Goal: Navigation & Orientation: Find specific page/section

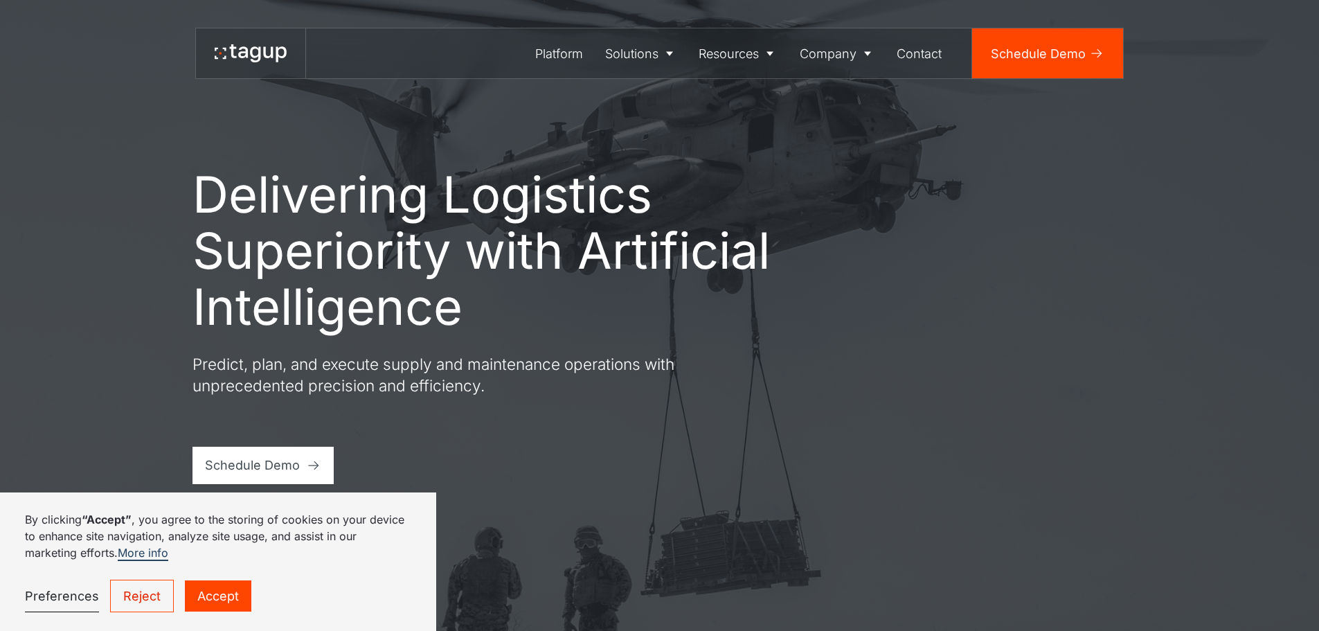
drag, startPoint x: 217, startPoint y: 596, endPoint x: 204, endPoint y: 597, distance: 13.2
click at [216, 596] on link "Accept" at bounding box center [218, 595] width 66 height 31
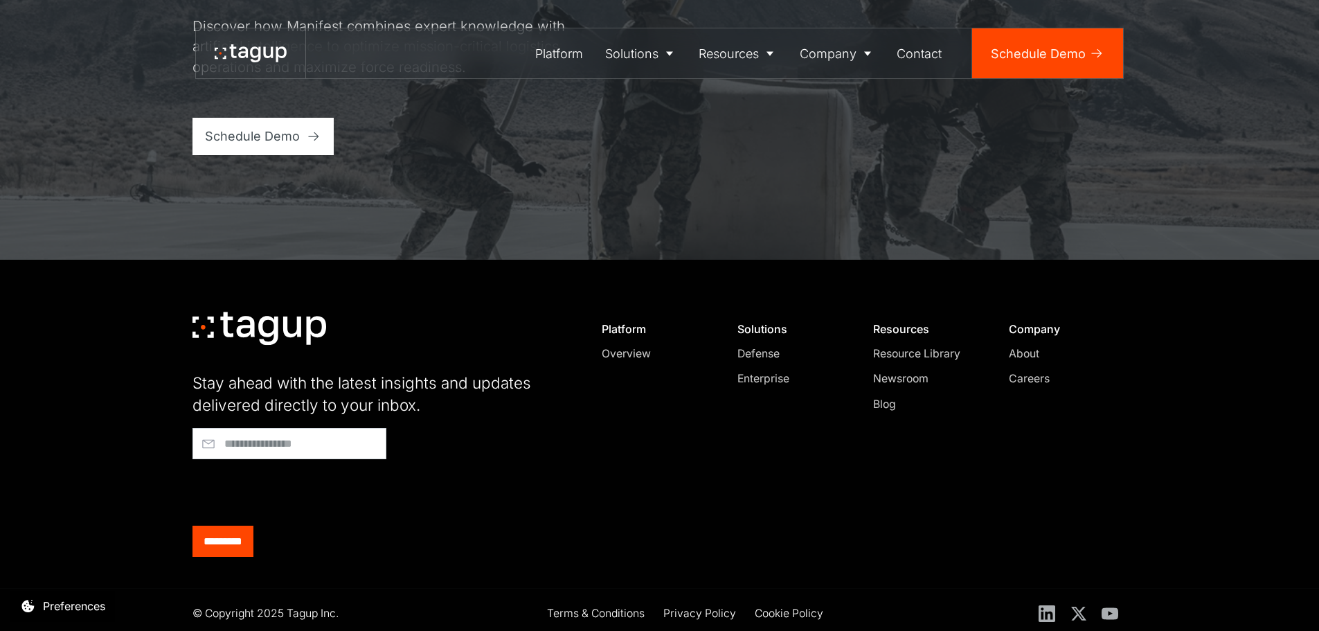
scroll to position [5912, 0]
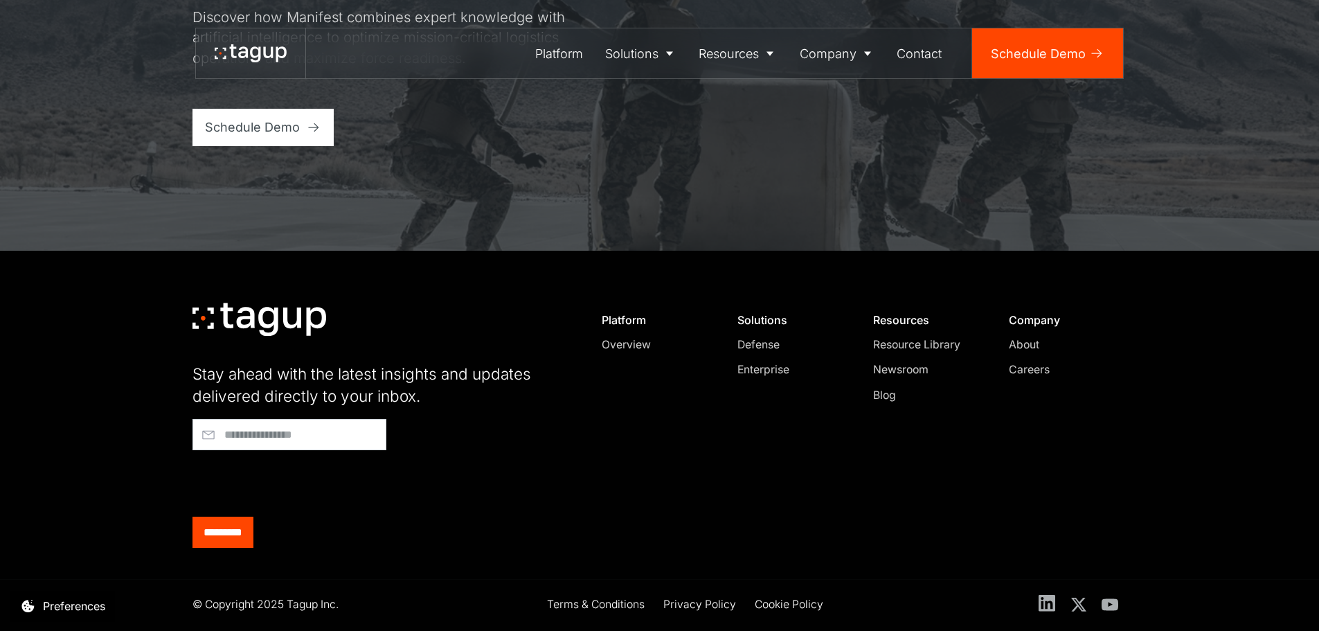
click at [1044, 605] on icon at bounding box center [1047, 602] width 17 height 17
click at [834, 109] on div "About" at bounding box center [837, 101] width 65 height 17
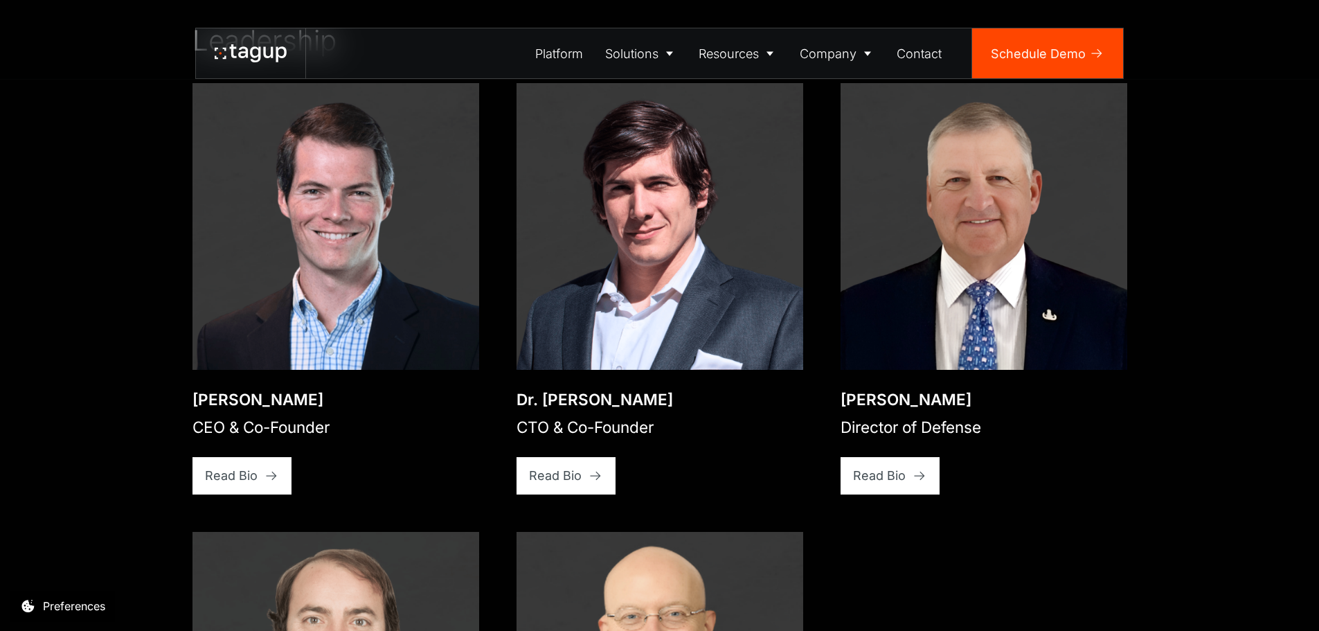
scroll to position [2216, 0]
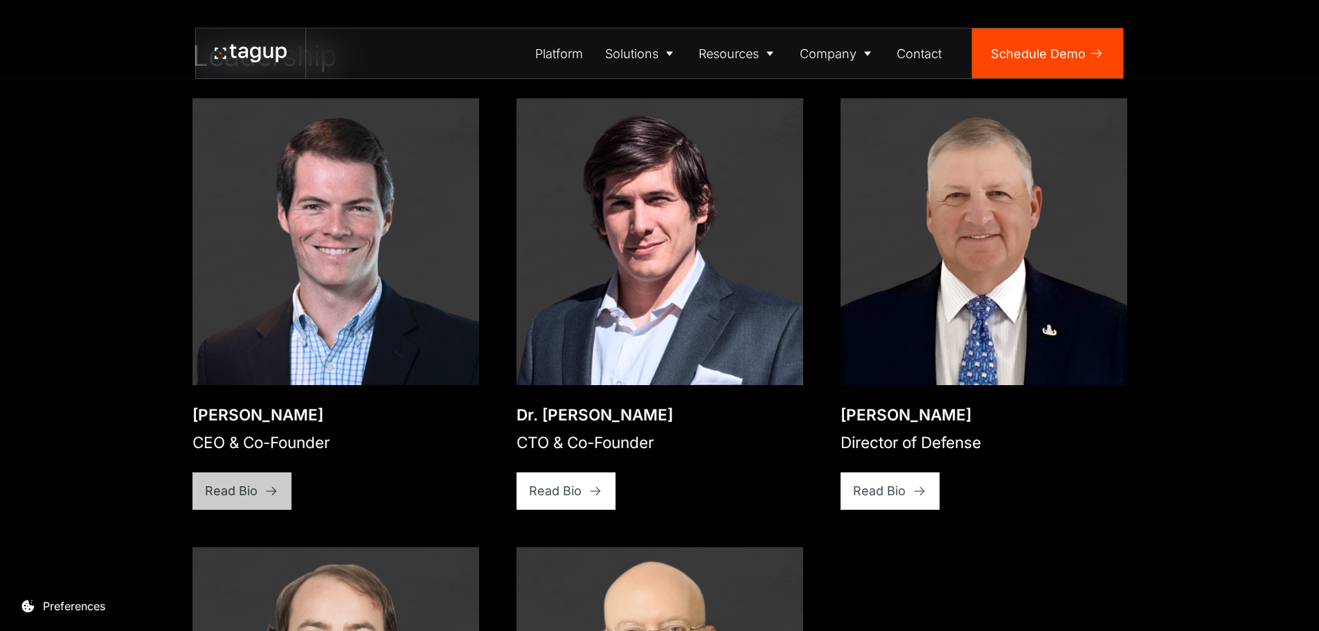
click at [233, 481] on div "Read Bio" at bounding box center [231, 490] width 53 height 19
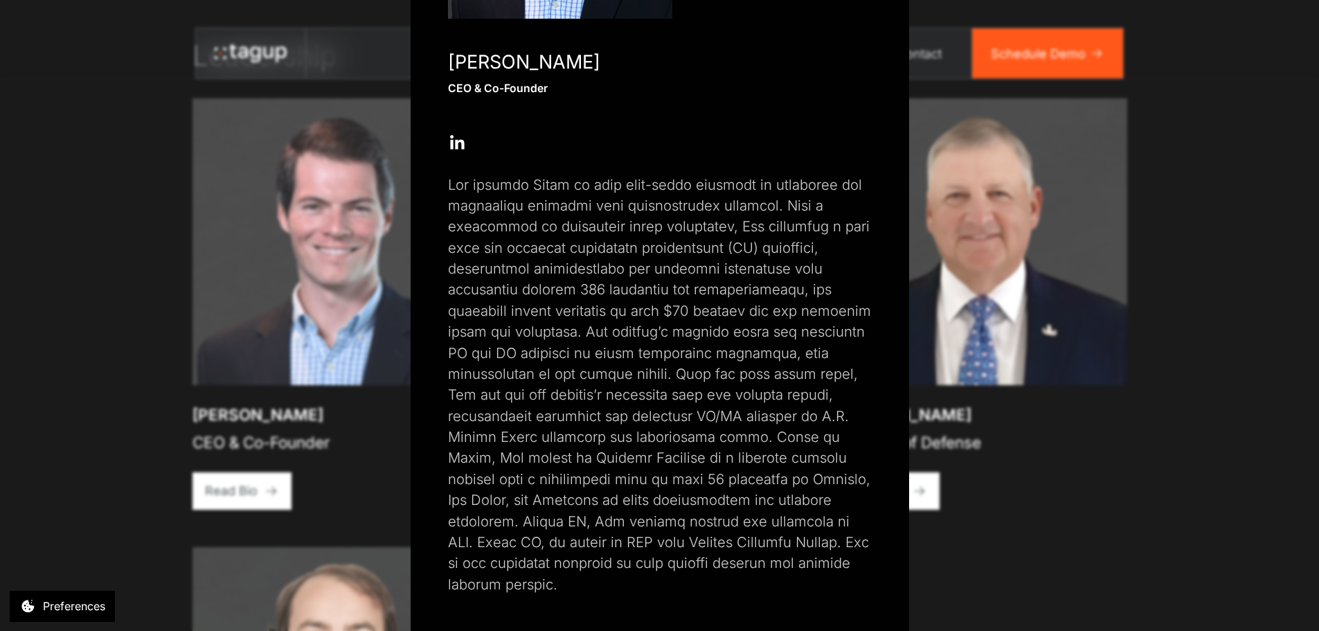
scroll to position [311, 0]
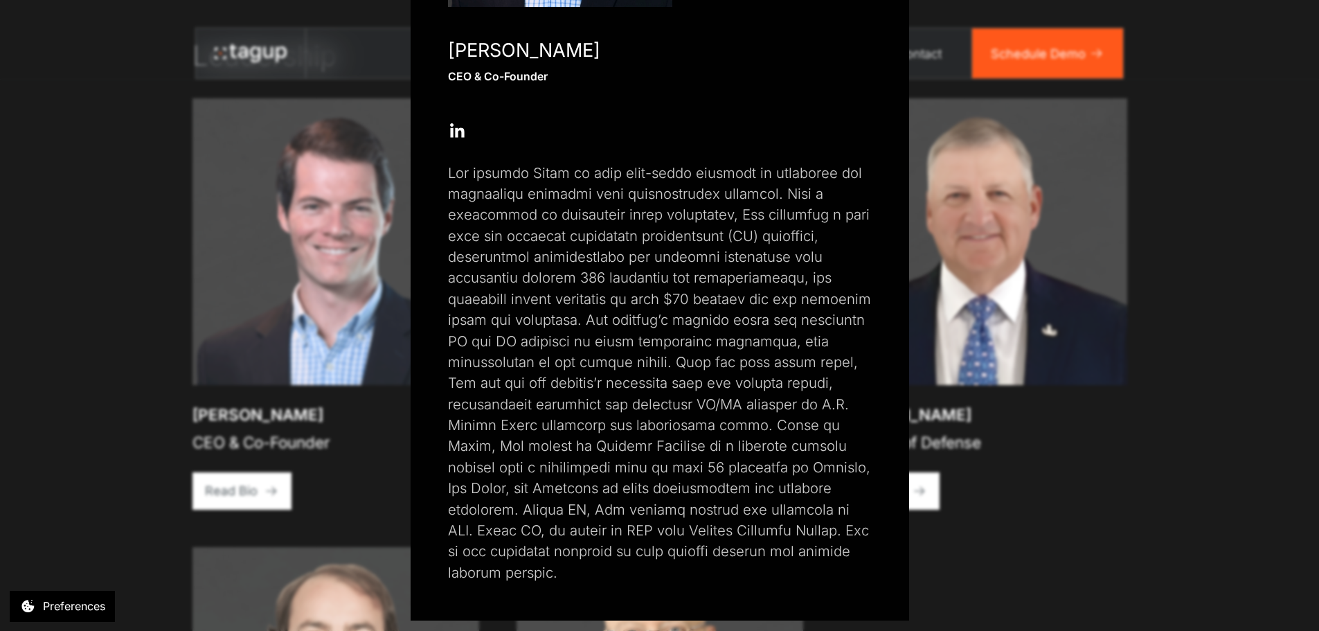
click at [458, 134] on icon at bounding box center [457, 133] width 14 height 10
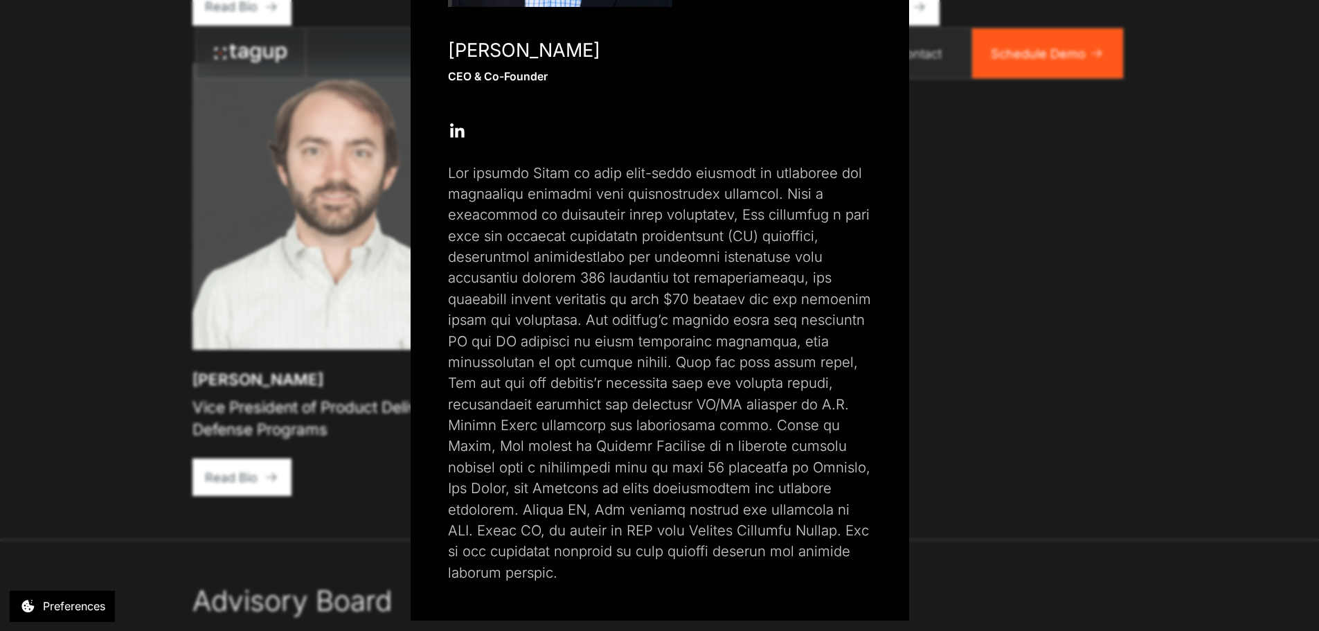
scroll to position [2701, 0]
click at [1063, 435] on div "Close popup Jon Garrity CEO & Co-Founder Open Open Twitter profile Send Email O…" at bounding box center [659, 315] width 1319 height 631
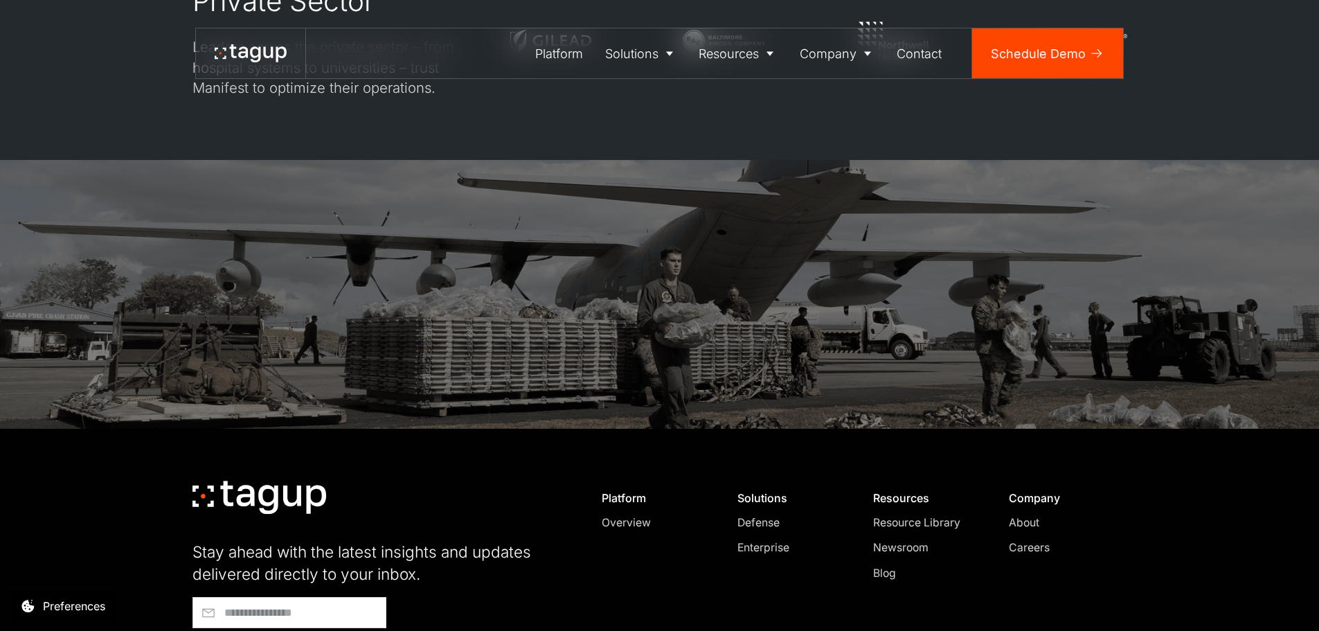
scroll to position [4370, 0]
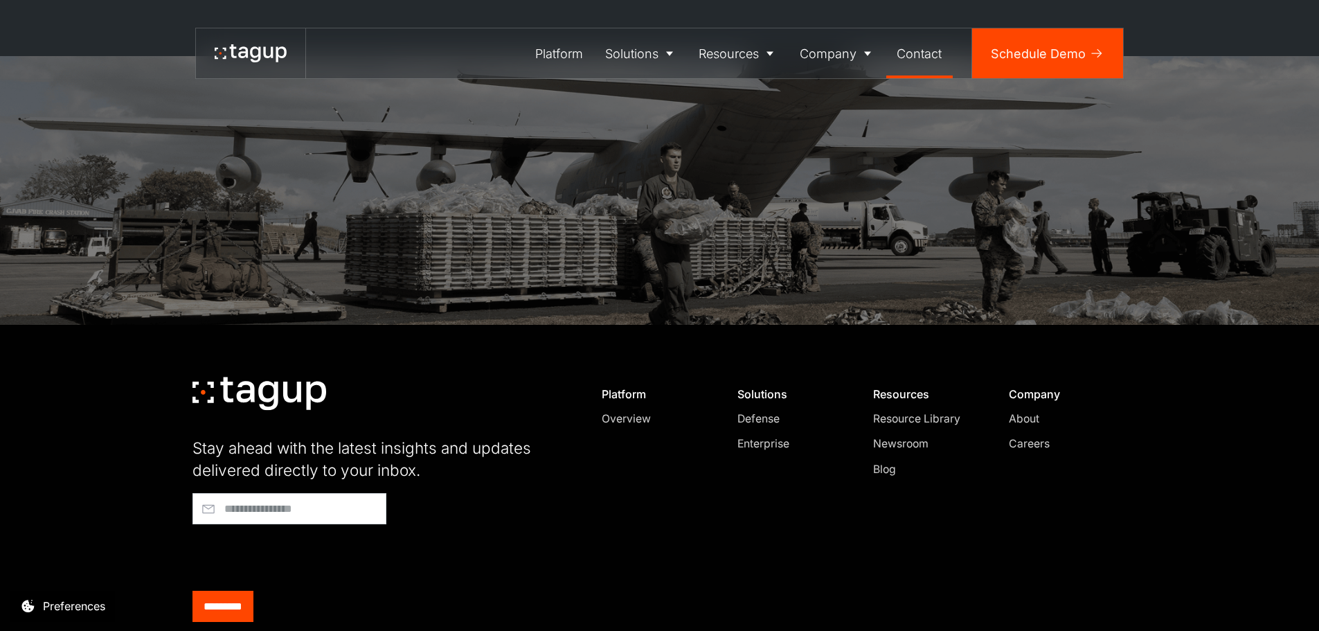
click at [915, 59] on div "Contact" at bounding box center [919, 53] width 45 height 19
